Goal: Information Seeking & Learning: Understand process/instructions

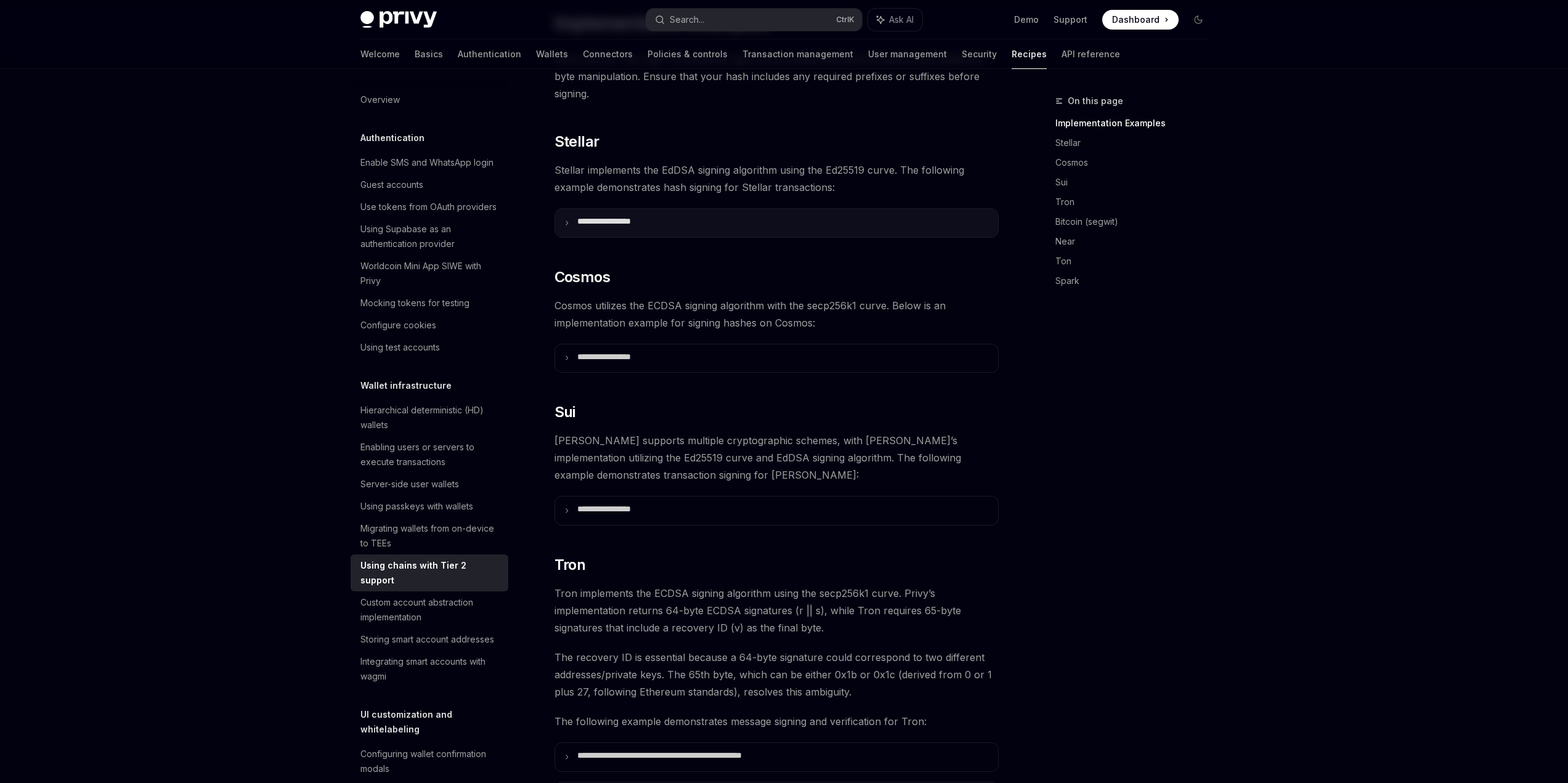
scroll to position [370, 0]
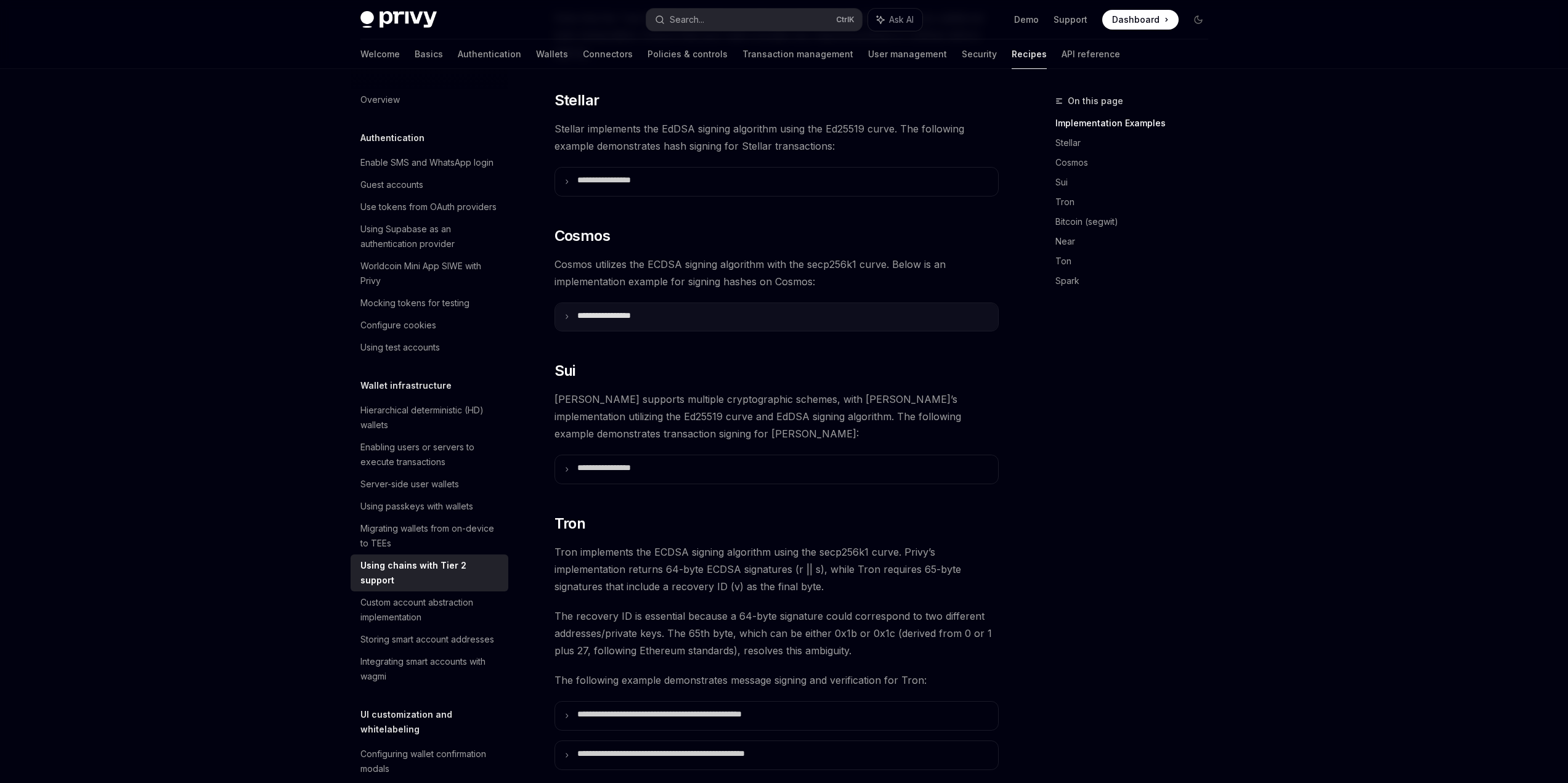
click at [602, 331] on summary "**********" at bounding box center [776, 317] width 443 height 29
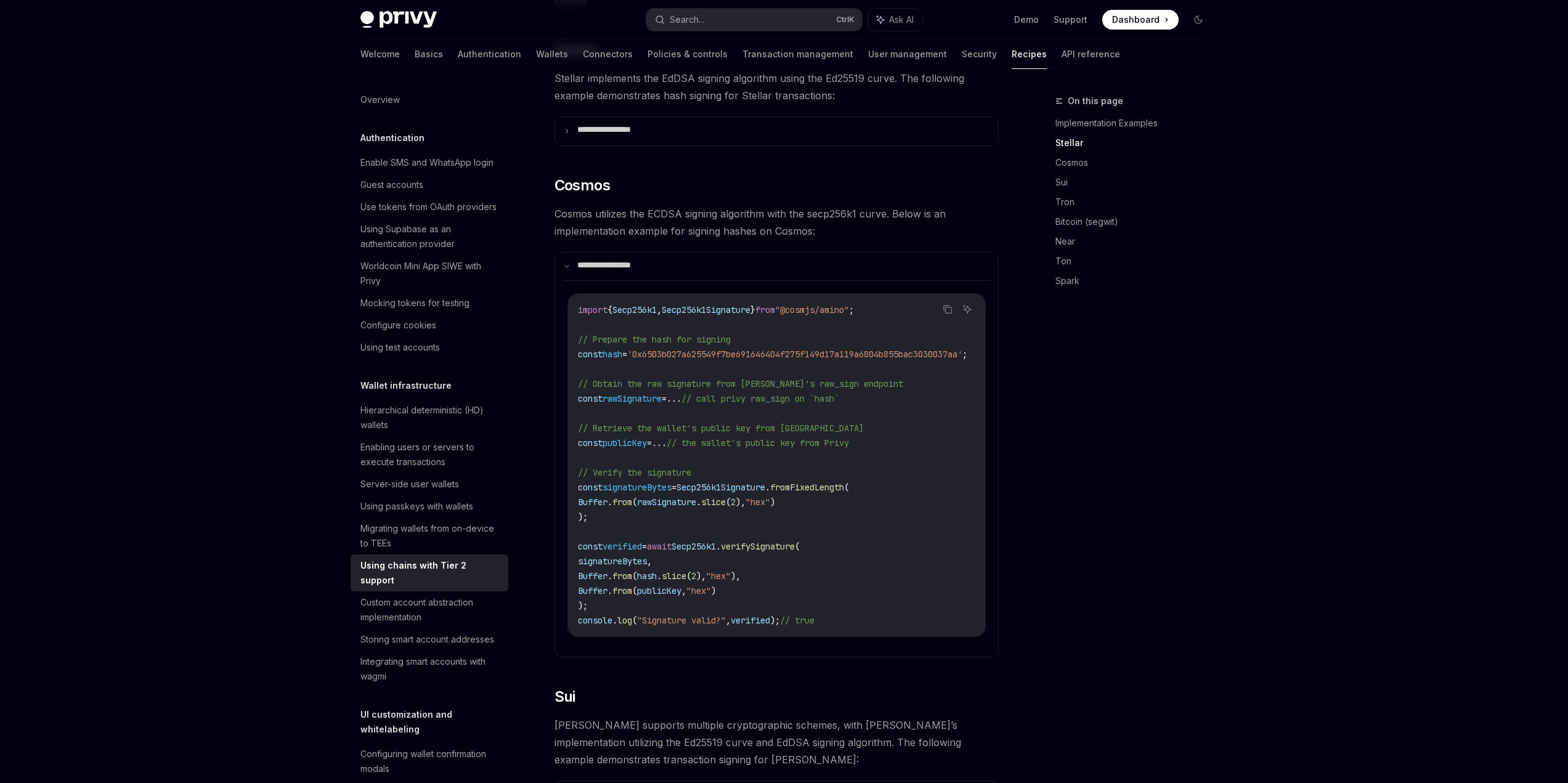
scroll to position [616, 0]
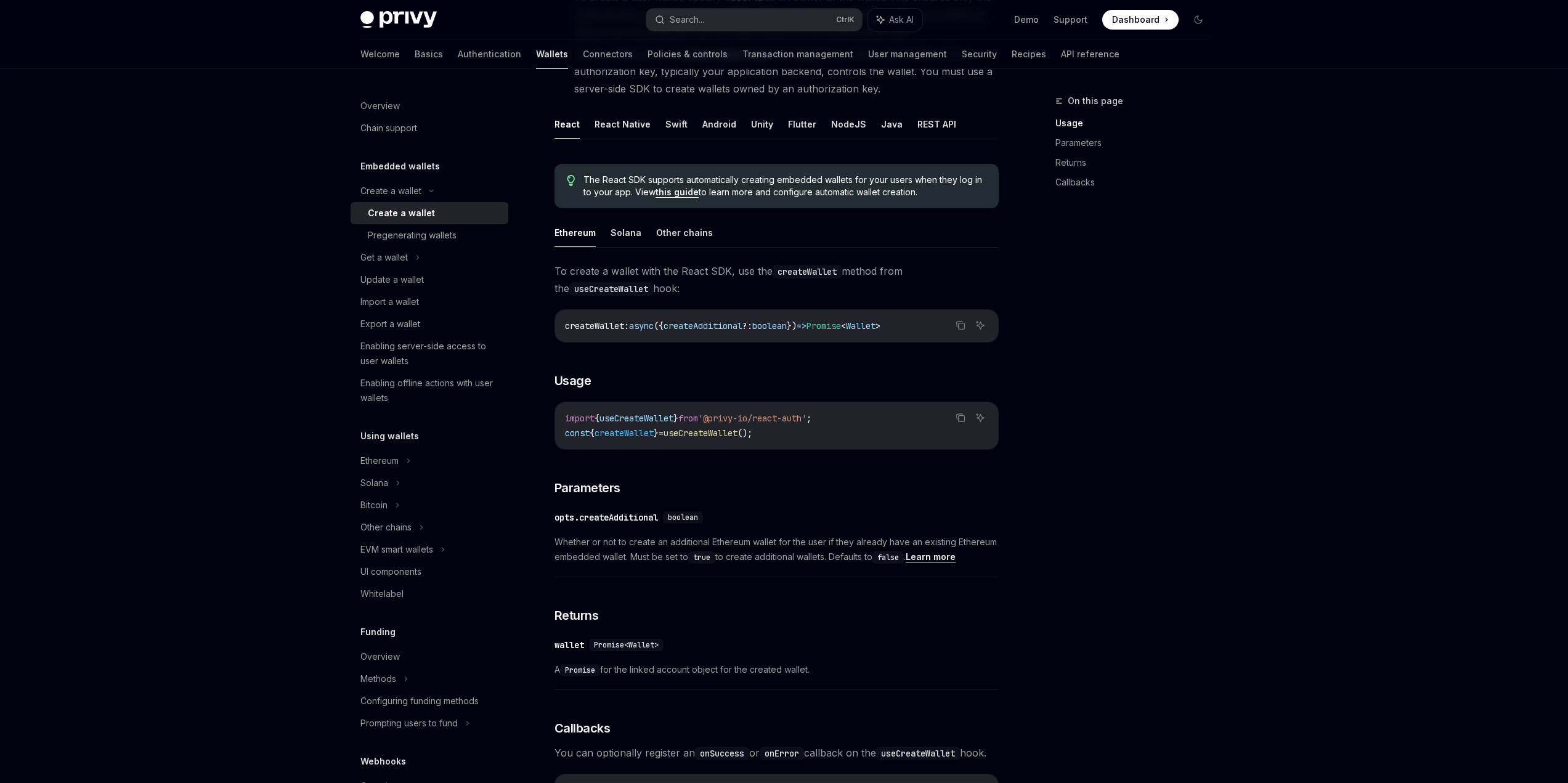
scroll to position [184, 0]
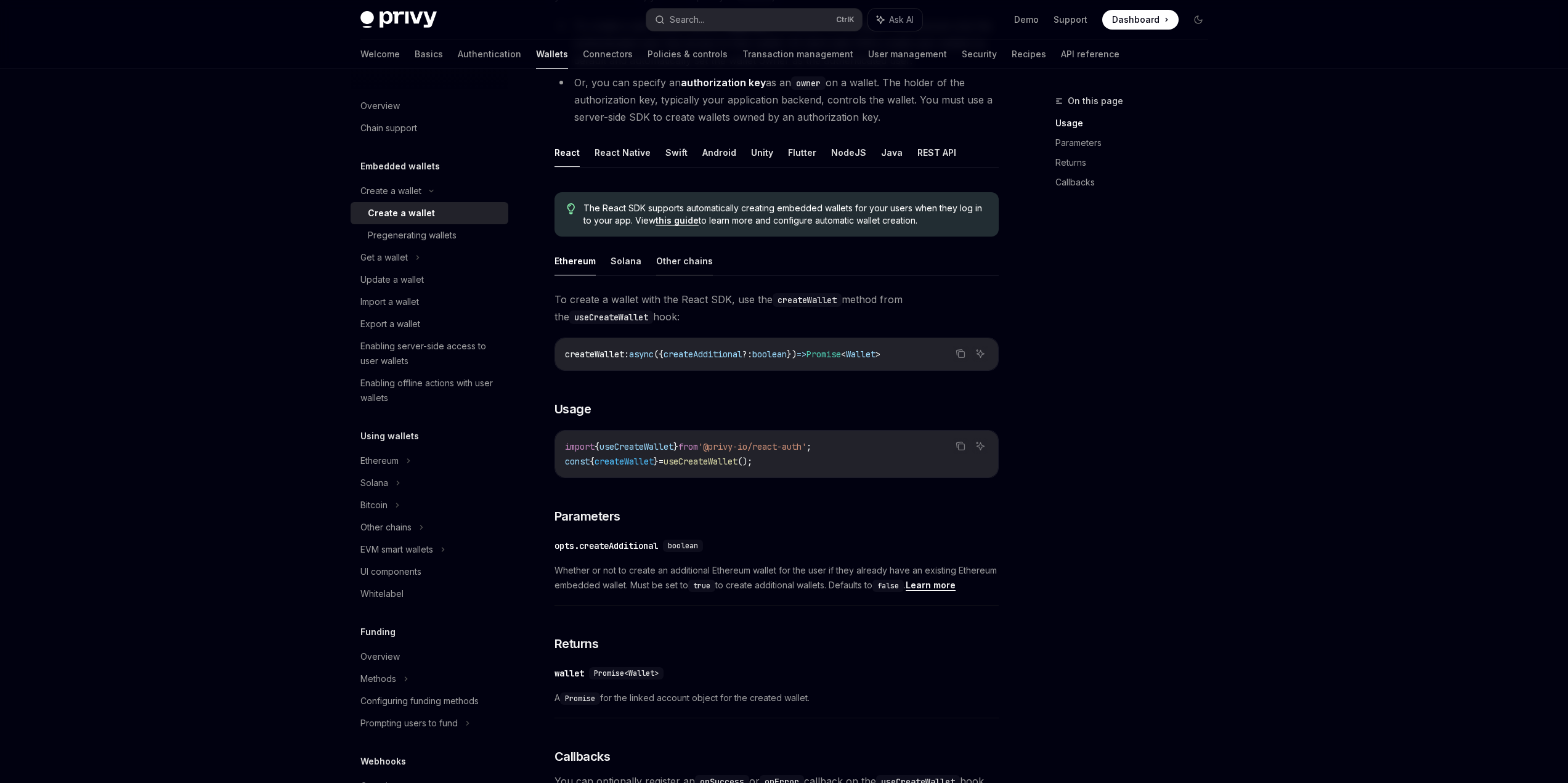
click at [657, 275] on button "Other chains" at bounding box center [684, 261] width 56 height 29
type textarea "*"
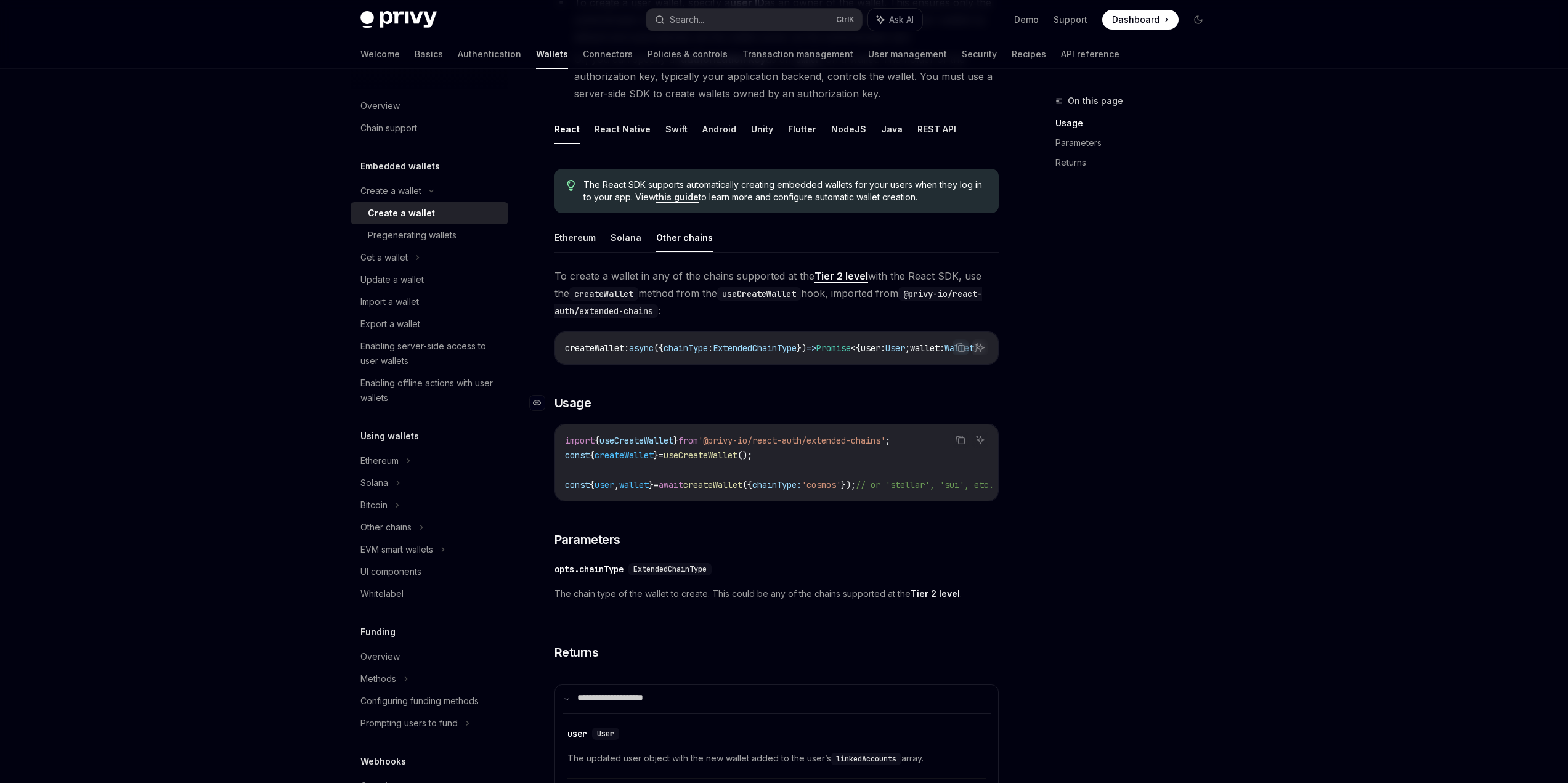
scroll to position [180, 0]
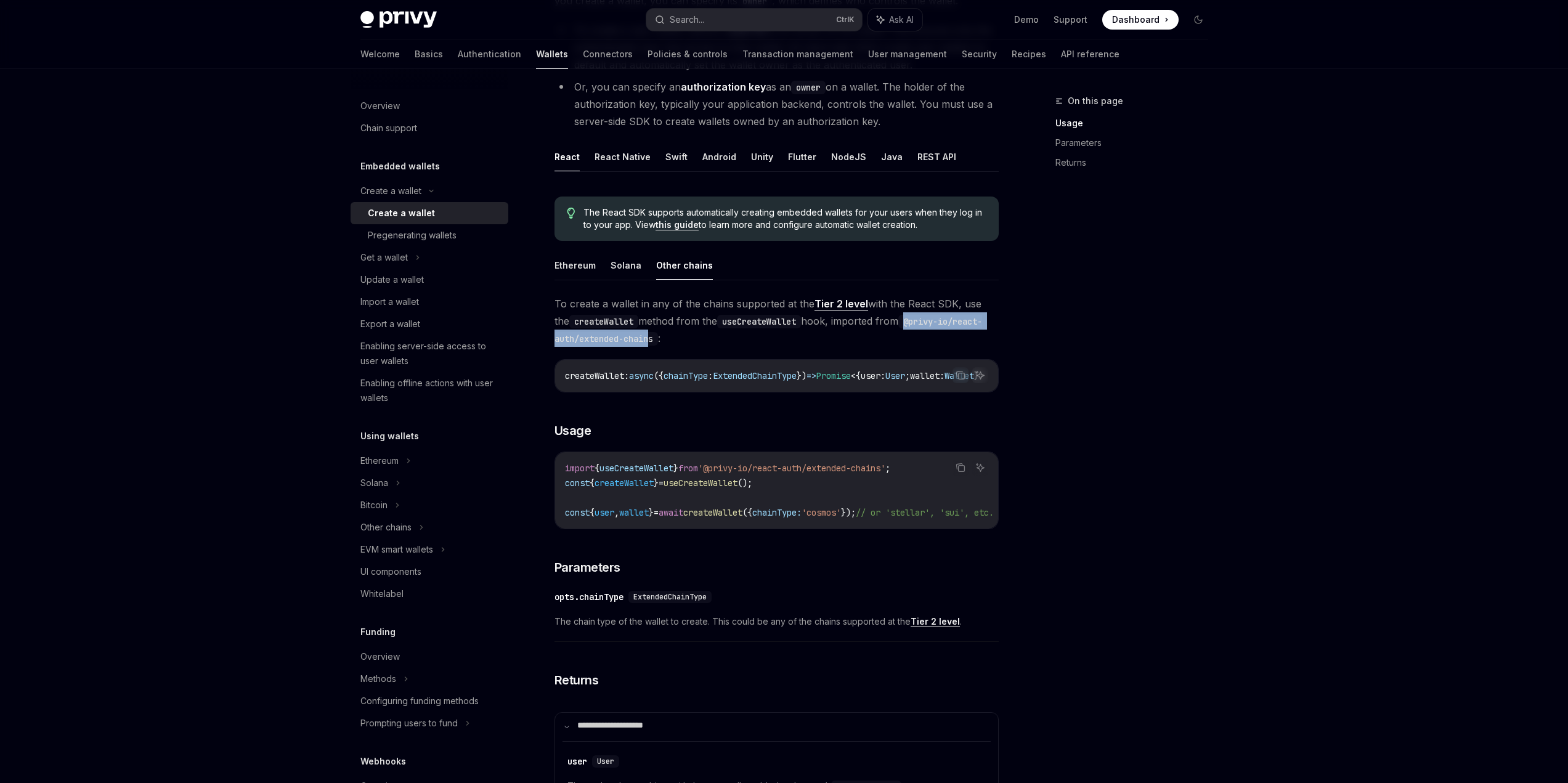
drag, startPoint x: 932, startPoint y: 447, endPoint x: 623, endPoint y: 466, distance: 309.6
click at [623, 346] on code "@privy-io/react-auth/extended-chains" at bounding box center [768, 330] width 428 height 31
drag, startPoint x: 706, startPoint y: 540, endPoint x: 752, endPoint y: 541, distance: 46.0
click at [752, 541] on div "**********" at bounding box center [776, 596] width 444 height 602
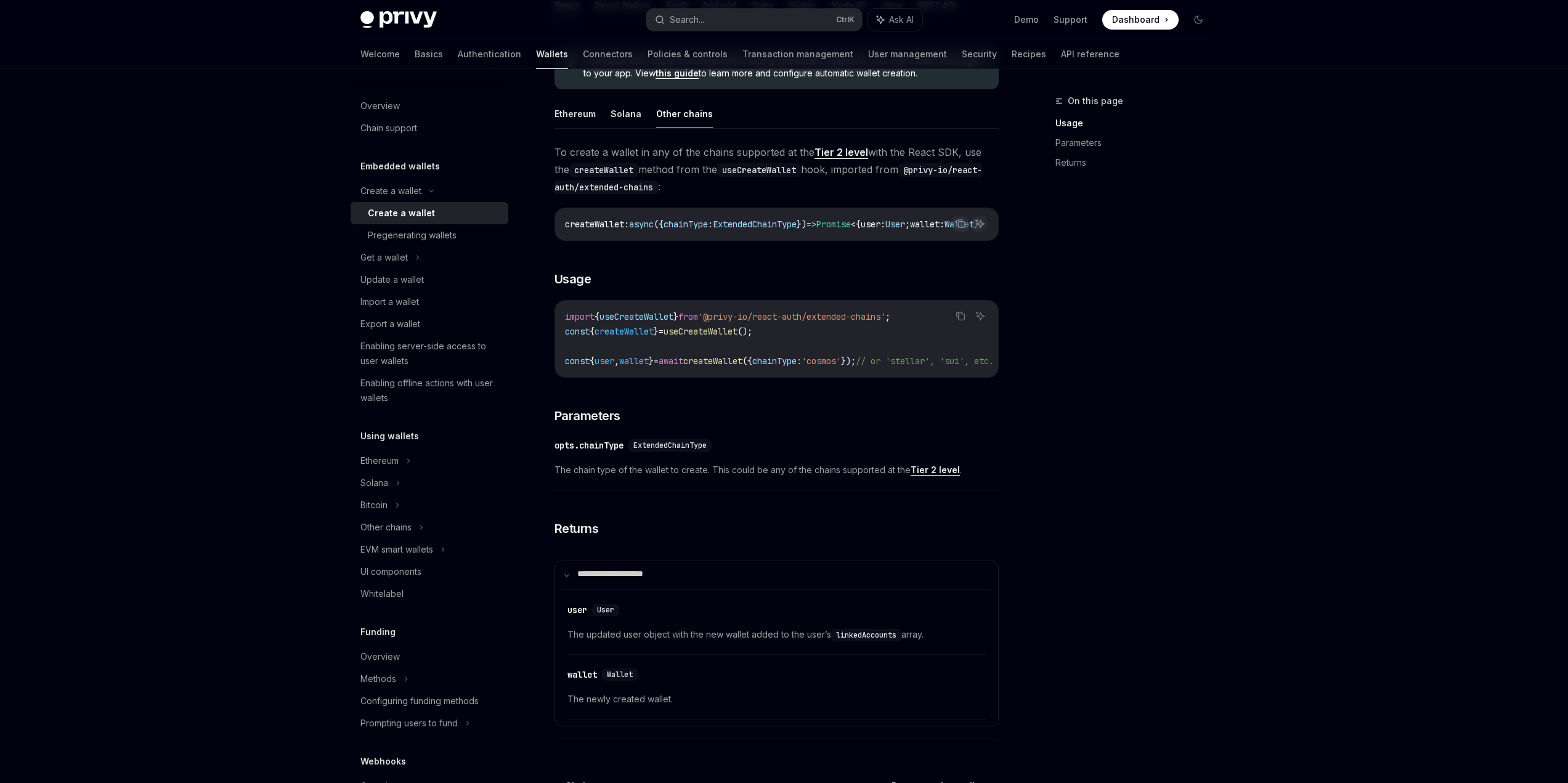
scroll to position [365, 0]
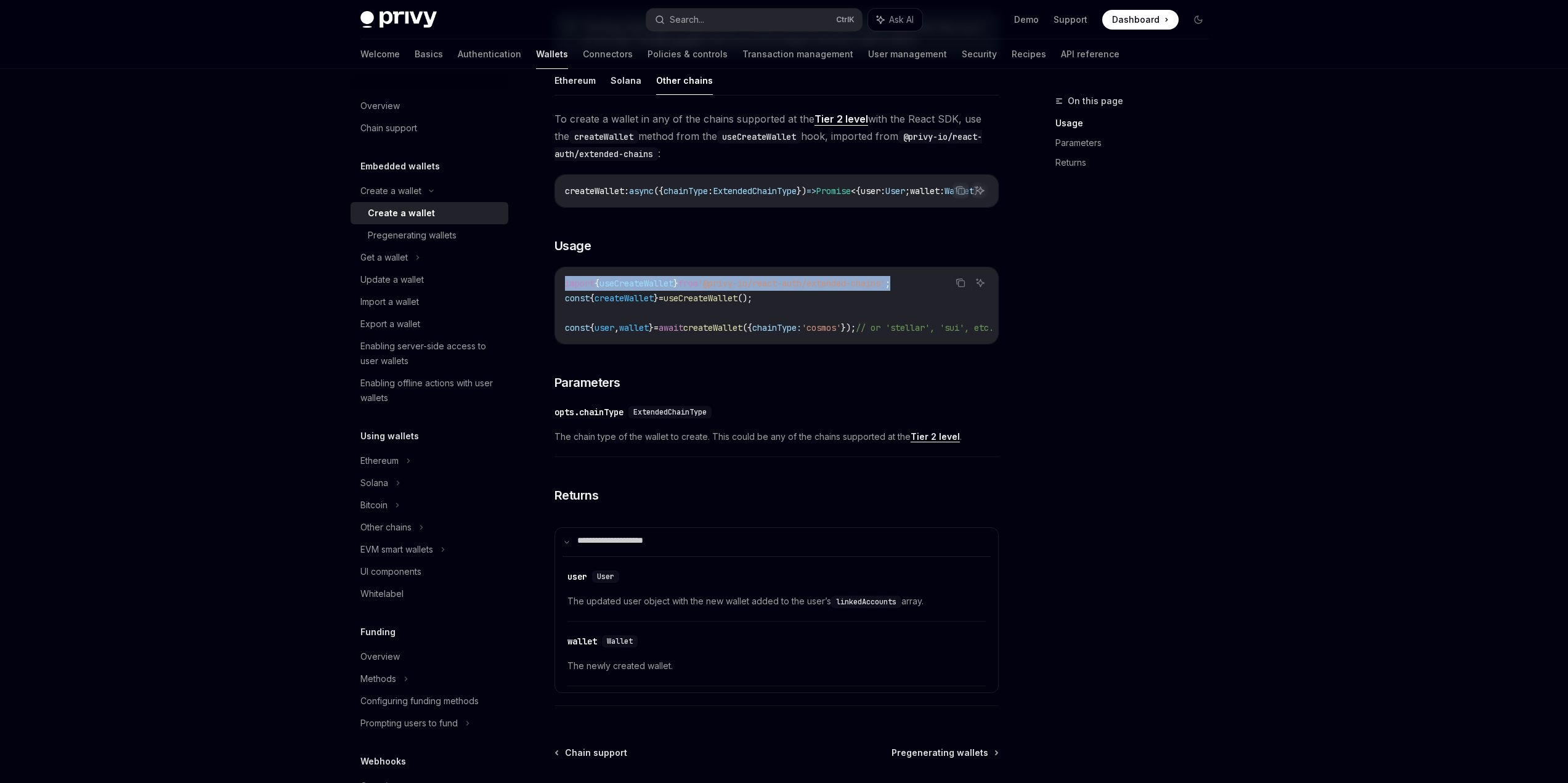
drag, startPoint x: 967, startPoint y: 451, endPoint x: 509, endPoint y: 452, distance: 458.0
click at [555, 344] on div "import { useCreateWallet } from '@privy-io/react-auth/extended-chains' ; const …" at bounding box center [776, 305] width 443 height 76
copy span "import { useCreateWallet } from '@privy-io/react-auth/extended-chains' ;"
click at [769, 335] on code "import { useCreateWallet } from '@privy-io/react-auth/extended-chains' ; const …" at bounding box center [794, 305] width 459 height 59
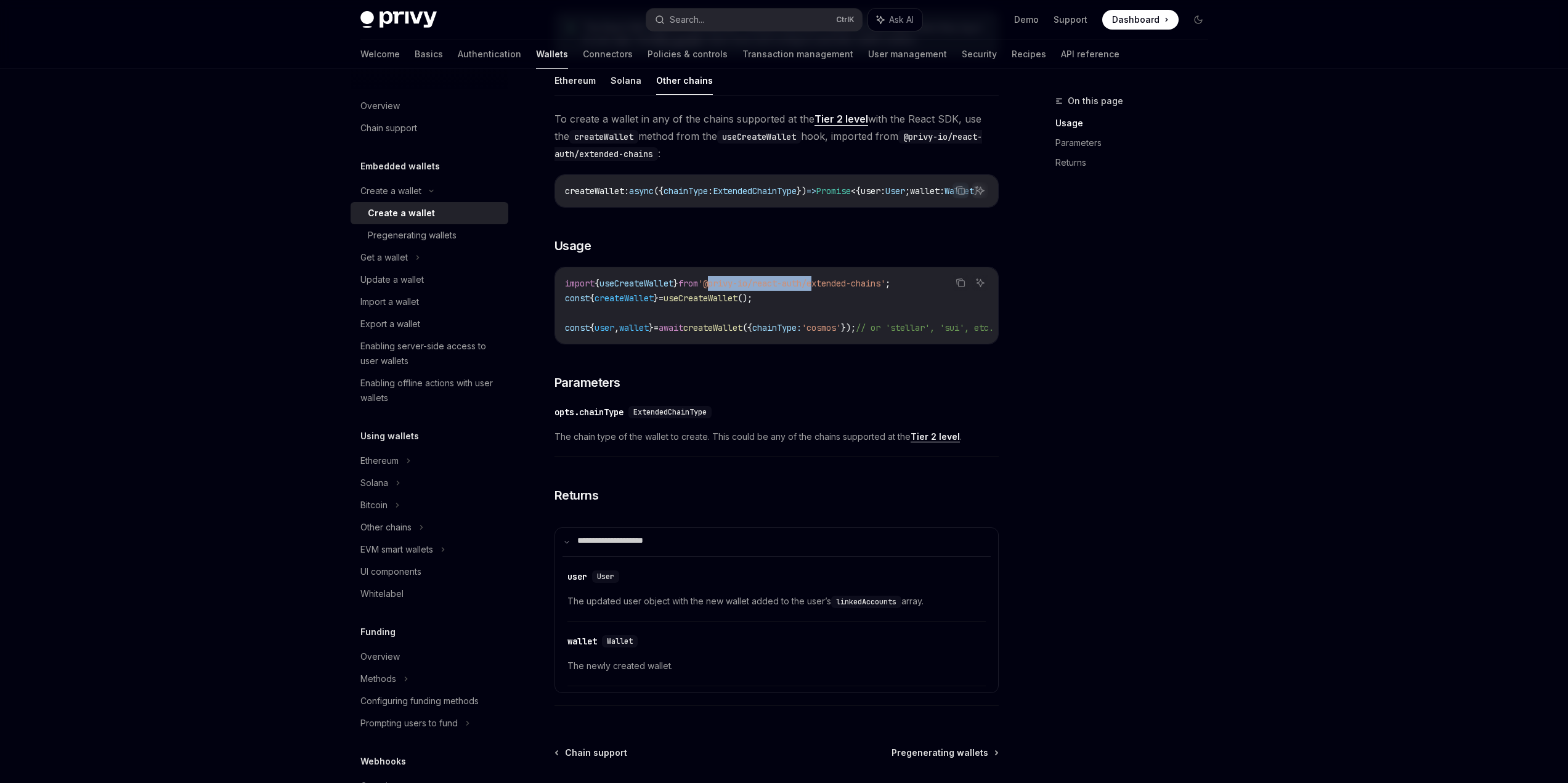
drag, startPoint x: 709, startPoint y: 449, endPoint x: 844, endPoint y: 448, distance: 135.0
click at [844, 289] on span "'@privy-io/react-auth/extended-chains'" at bounding box center [792, 283] width 187 height 11
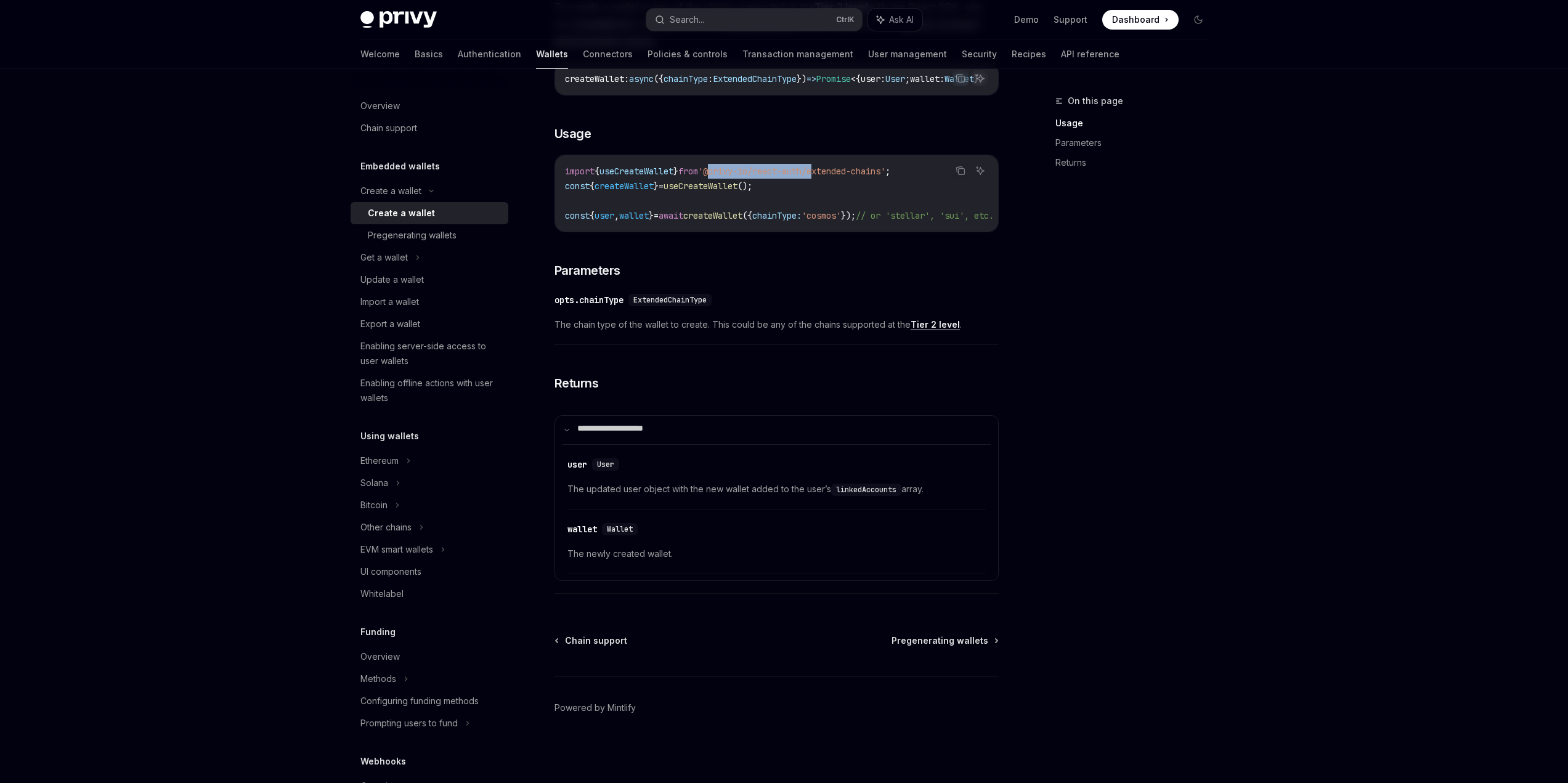
scroll to position [488, 0]
click at [803, 177] on span "'@privy-io/react-auth/extended-chains'" at bounding box center [792, 171] width 187 height 11
drag, startPoint x: 710, startPoint y: 324, endPoint x: 943, endPoint y: 317, distance: 233.1
click at [943, 223] on code "import { useCreateWallet } from '@privy-io/react-auth/extended-chains' ; const …" at bounding box center [794, 193] width 459 height 59
copy span "@privy-io/react-auth/extended-chains"
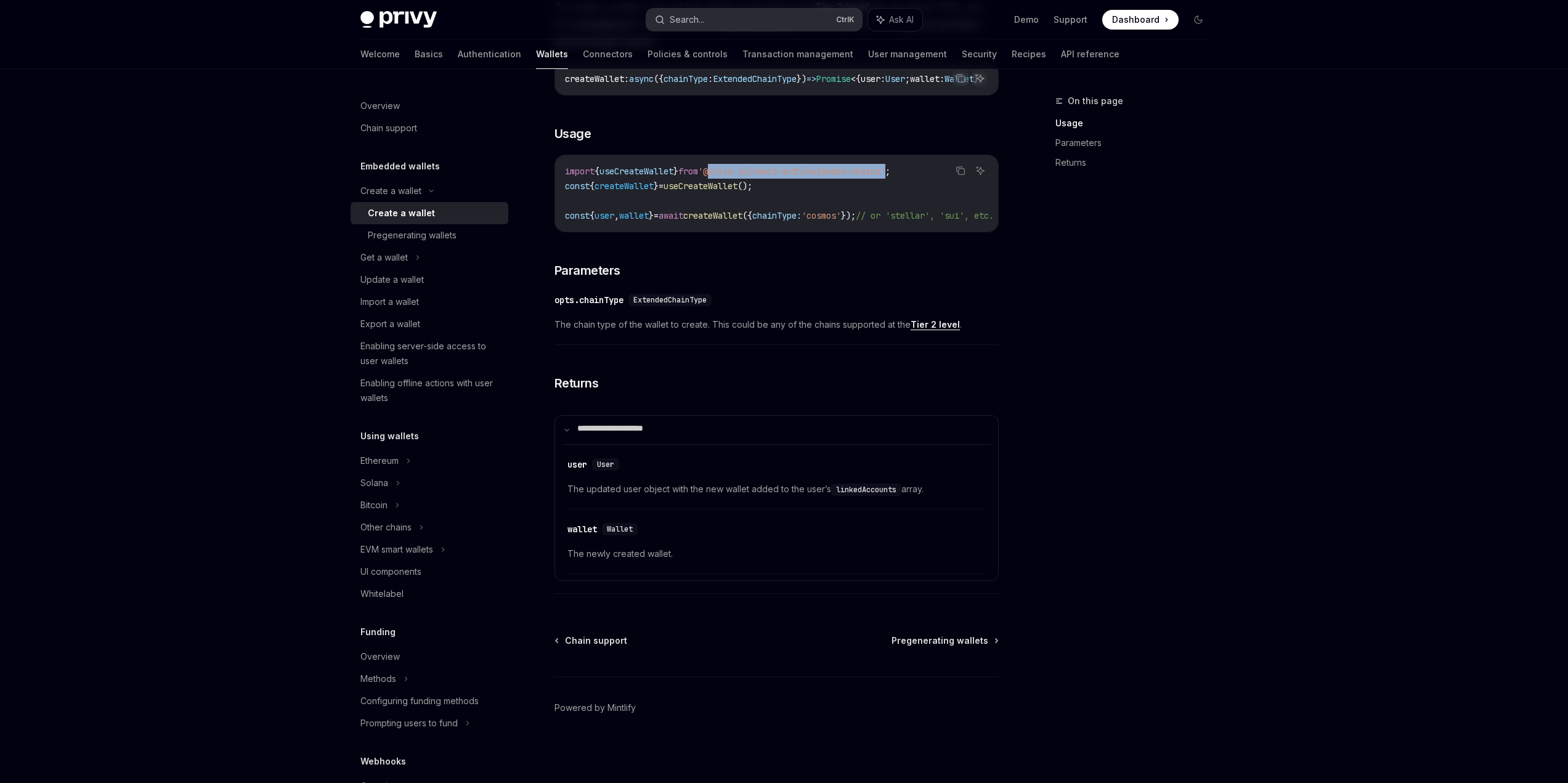
click at [726, 23] on button "Search... Ctrl K" at bounding box center [754, 19] width 216 height 22
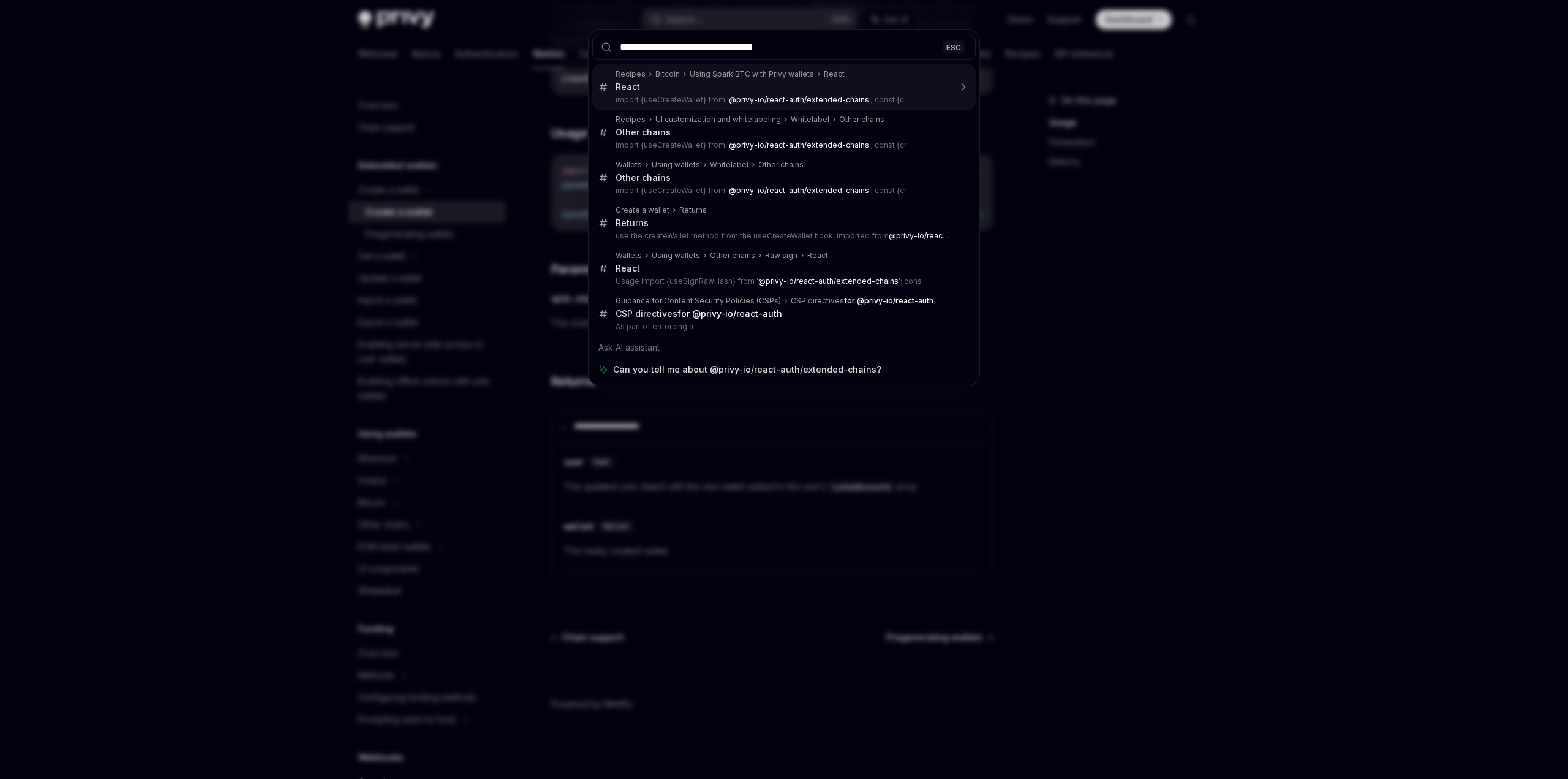
type input "**********"
drag, startPoint x: 861, startPoint y: 57, endPoint x: 568, endPoint y: 49, distance: 293.1
click at [568, 49] on div "**********" at bounding box center [784, 390] width 1568 height 779
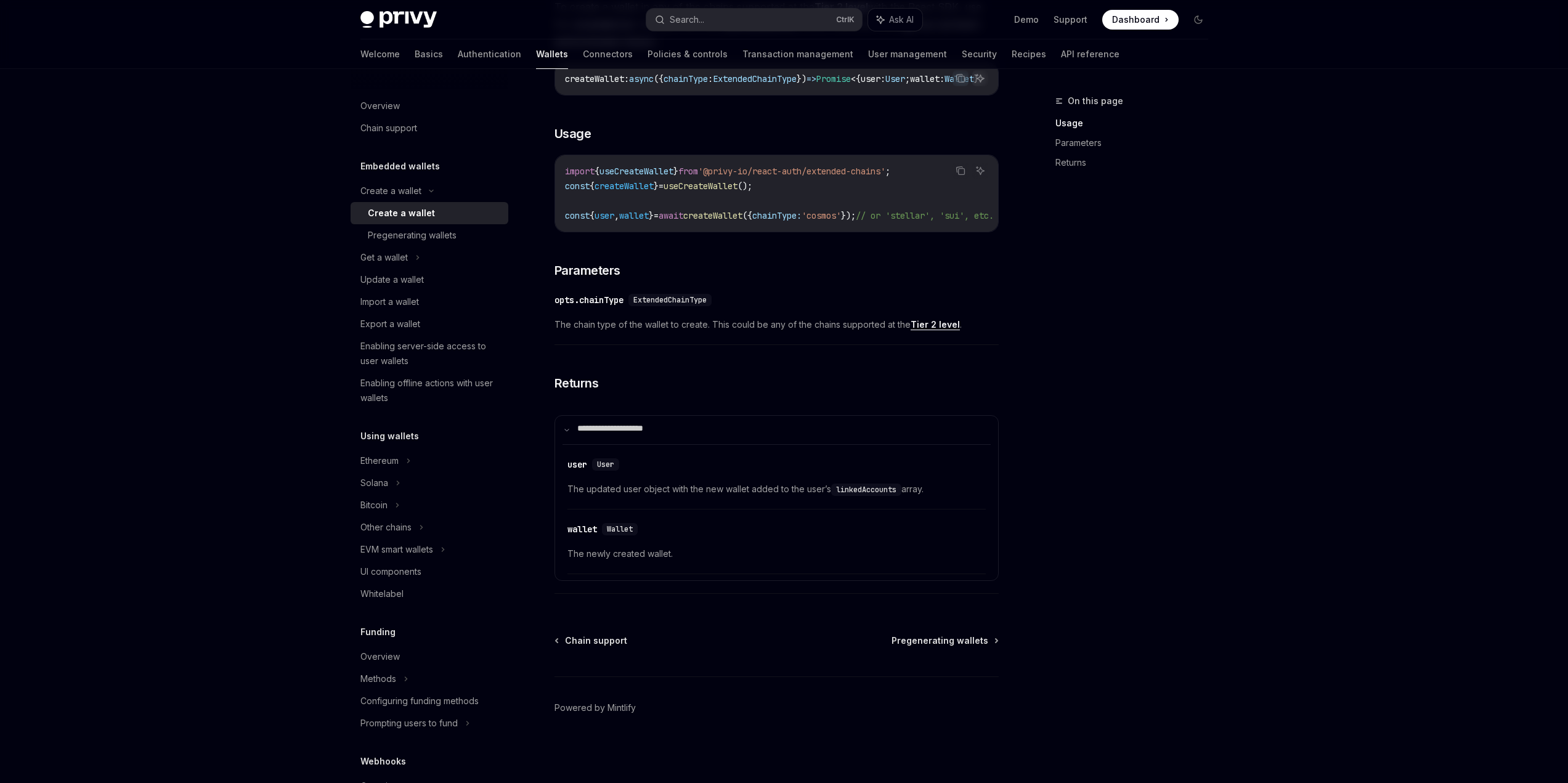
click at [1218, 298] on div "On this page Usage Parameters Returns" at bounding box center [1125, 438] width 187 height 689
